Goal: Task Accomplishment & Management: Use online tool/utility

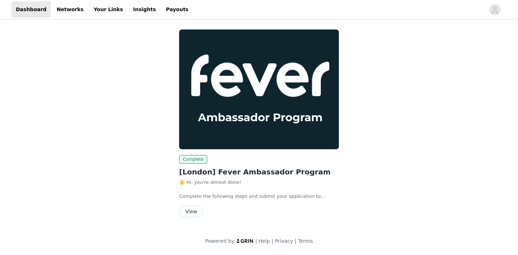
click at [193, 211] on button "View" at bounding box center [191, 212] width 24 height 12
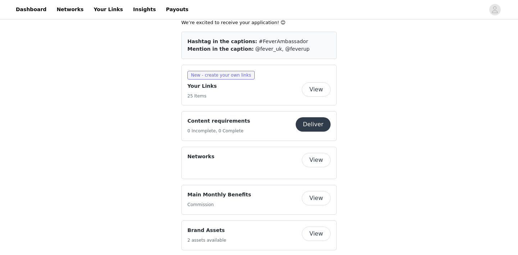
scroll to position [382, 0]
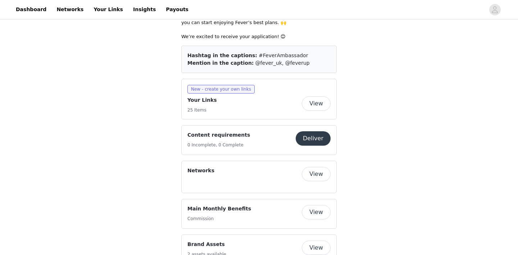
click at [312, 96] on button "View" at bounding box center [316, 103] width 29 height 14
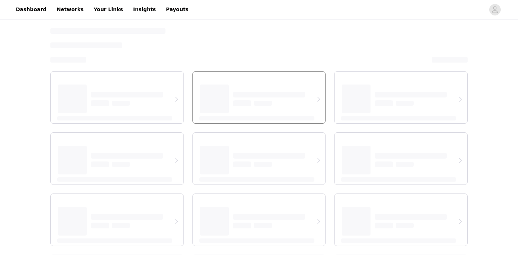
select select "12"
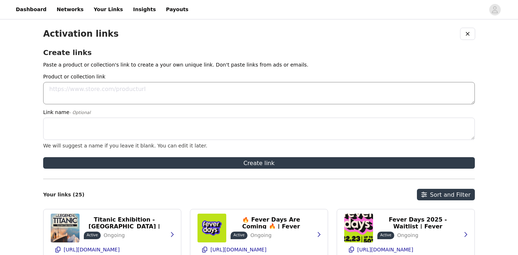
click at [118, 85] on textarea "Product or collection link" at bounding box center [259, 93] width 432 height 22
paste textarea "https://feverup.com/m/424370"
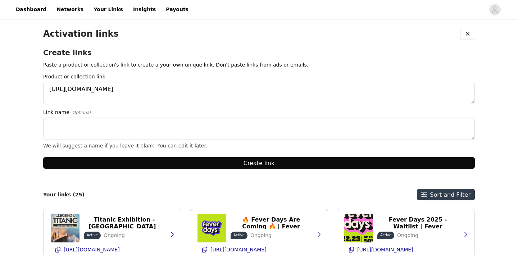
type textarea "https://feverup.com/m/424370"
click at [290, 164] on button "Create link" at bounding box center [259, 163] width 432 height 12
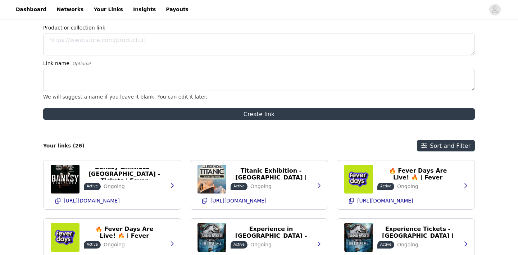
scroll to position [79, 0]
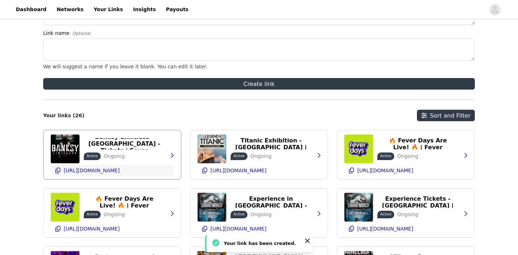
click at [59, 171] on icon "button" at bounding box center [58, 171] width 6 height 6
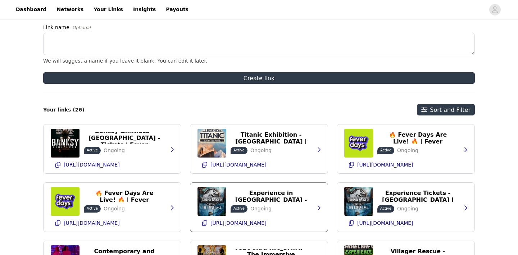
scroll to position [49, 0]
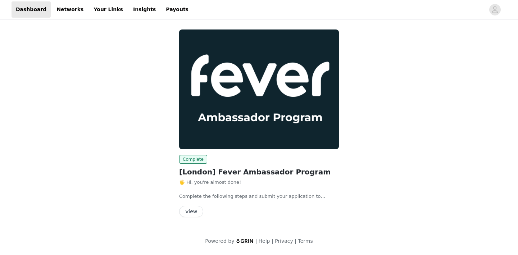
click at [196, 210] on button "View" at bounding box center [191, 212] width 24 height 12
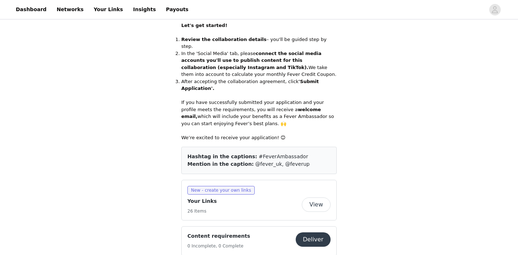
scroll to position [287, 0]
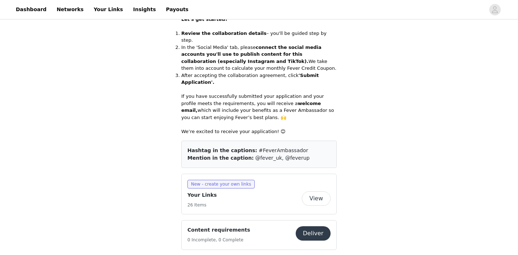
click at [316, 192] on button "View" at bounding box center [316, 199] width 29 height 14
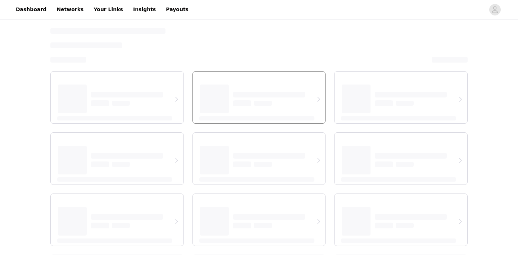
select select "12"
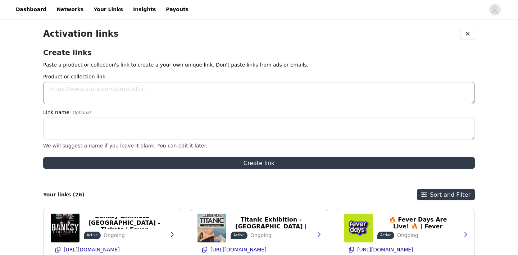
click at [97, 97] on textarea "Product or collection link" at bounding box center [259, 93] width 432 height 22
paste textarea "https://feverup.com/m/80803?srsltid=AfmBOopB6bY3-kEUlENXA5CGi6UplNp2d3x4goDJ4Yf…"
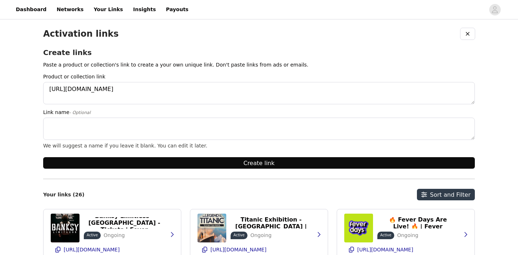
type textarea "https://feverup.com/m/80803?srsltid=AfmBOopB6bY3-kEUlENXA5CGi6UplNp2d3x4goDJ4Yf…"
click at [232, 161] on button "Create link" at bounding box center [259, 163] width 432 height 12
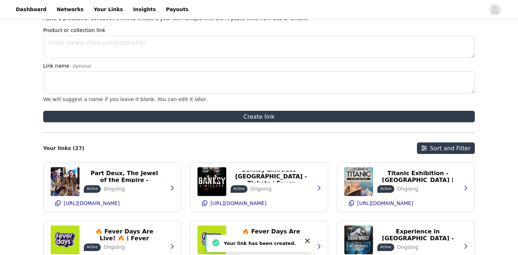
scroll to position [51, 0]
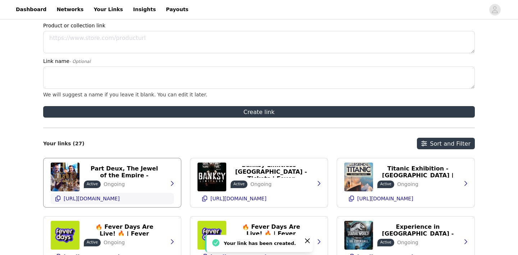
click at [61, 200] on button "https://glnk.io/0m8pv/feverxkseniiajourney7ms" at bounding box center [112, 199] width 123 height 12
